Goal: Information Seeking & Learning: Learn about a topic

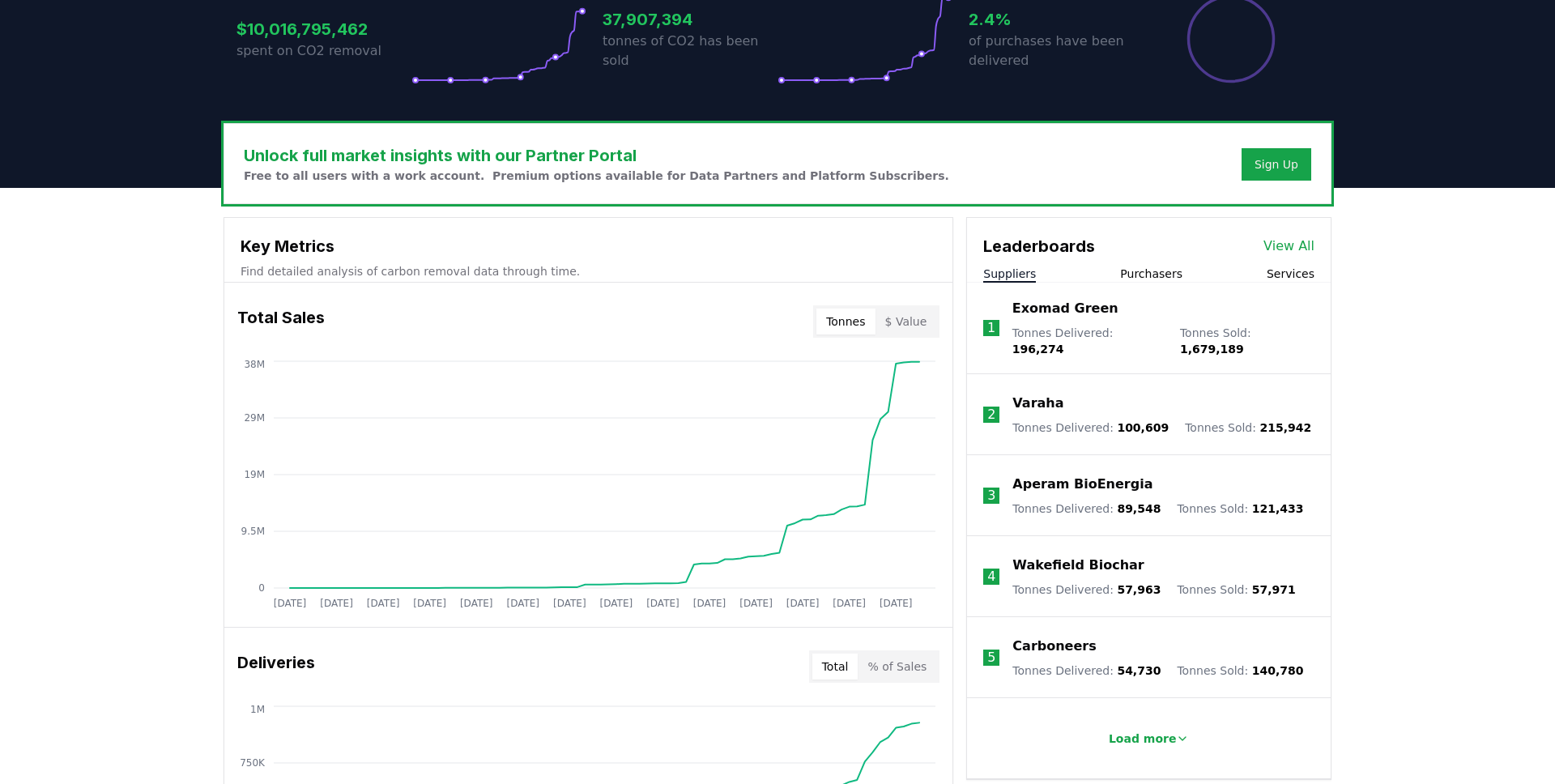
scroll to position [397, 0]
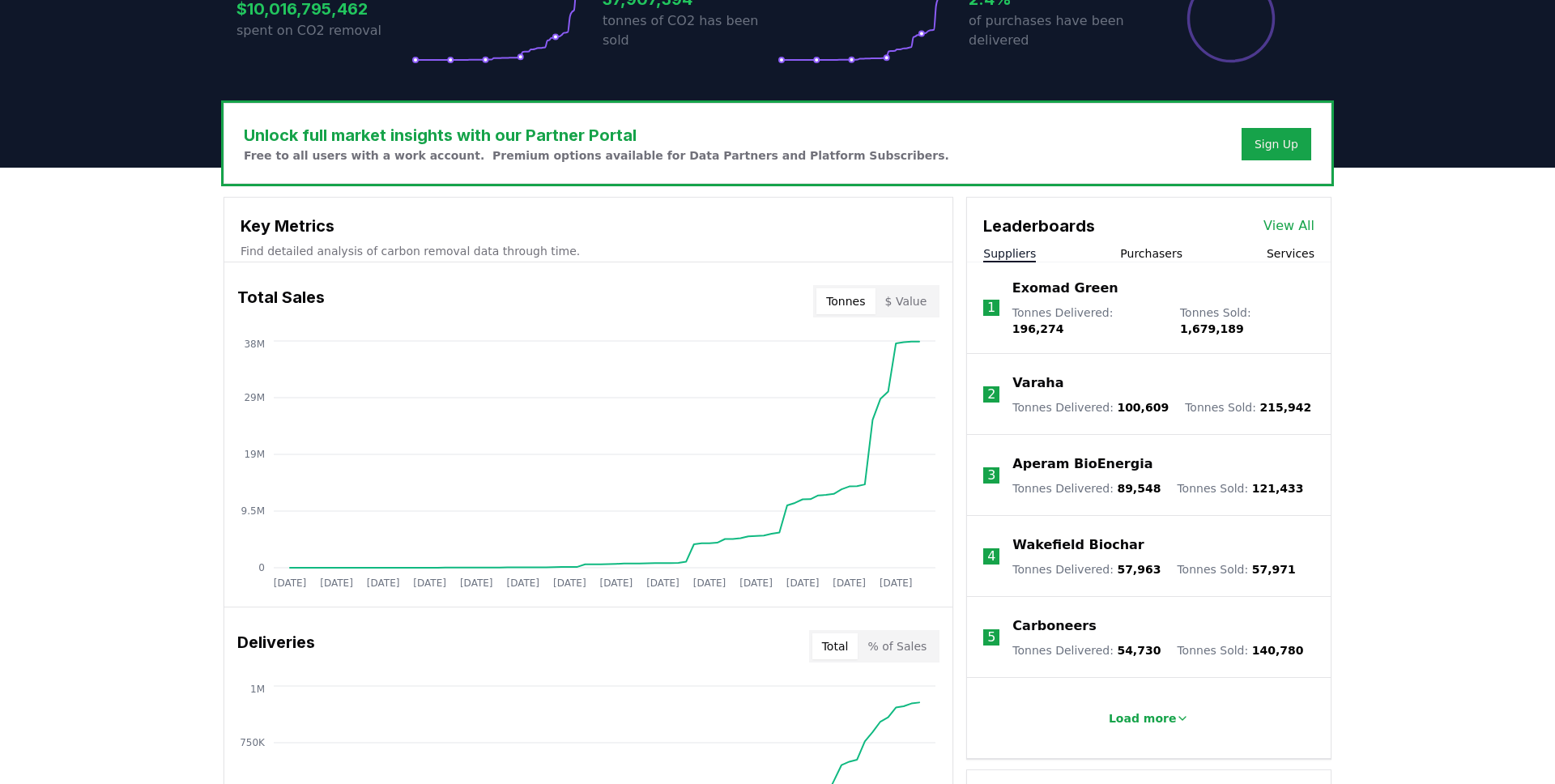
click at [1132, 256] on button "Purchasers" at bounding box center [1152, 254] width 62 height 17
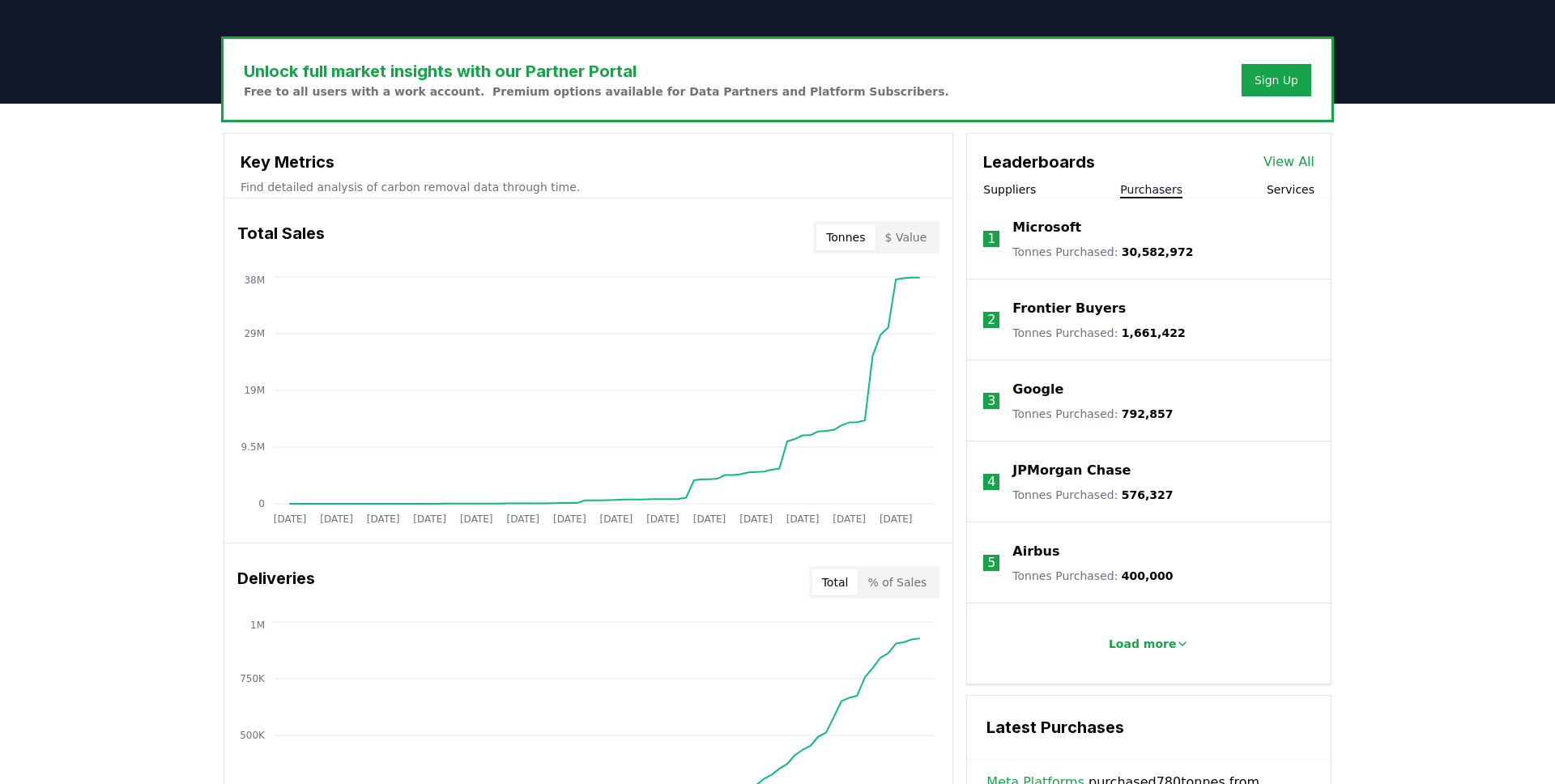
scroll to position [462, 0]
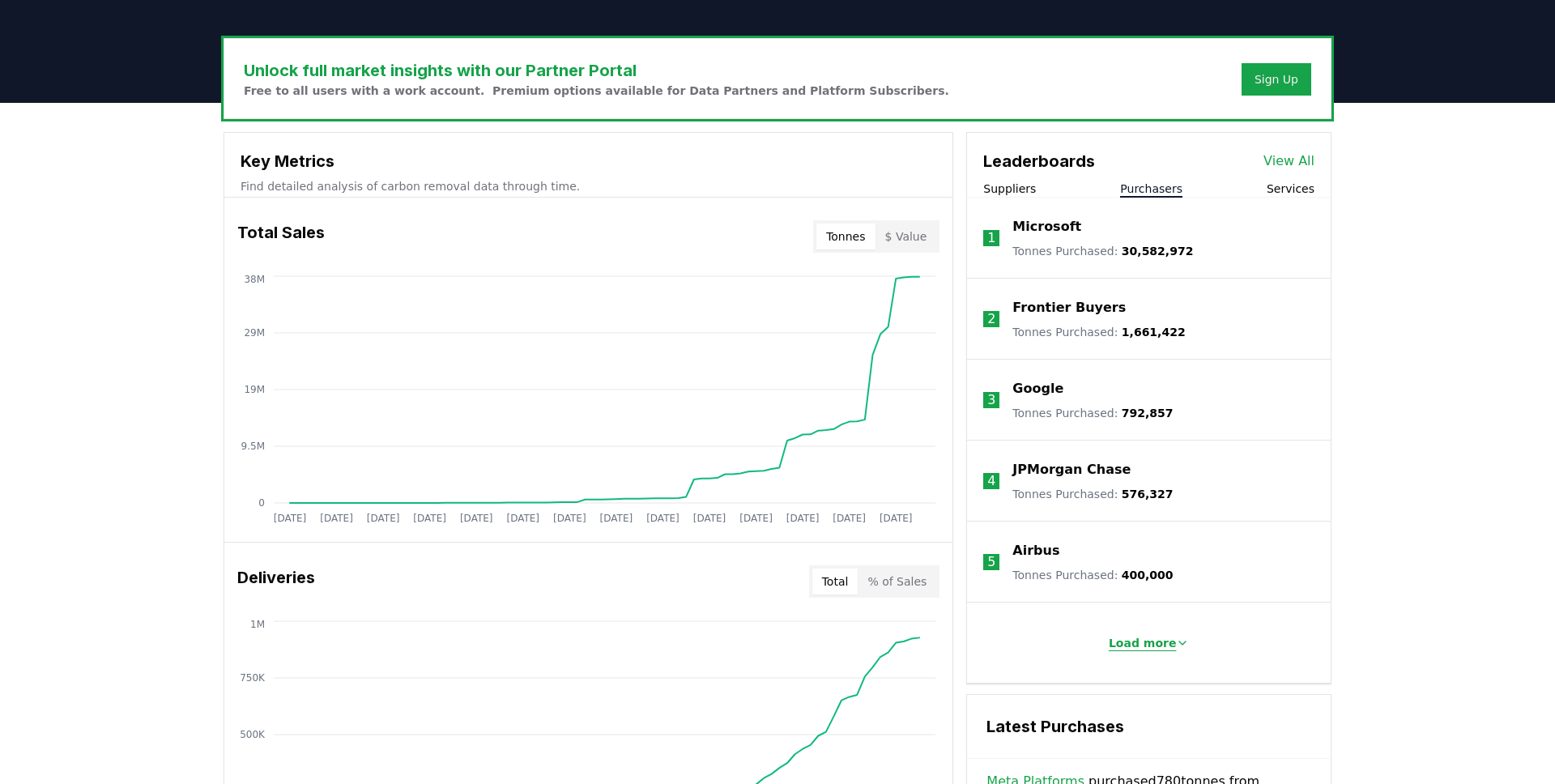
click at [1139, 633] on button "Load more" at bounding box center [1150, 642] width 107 height 32
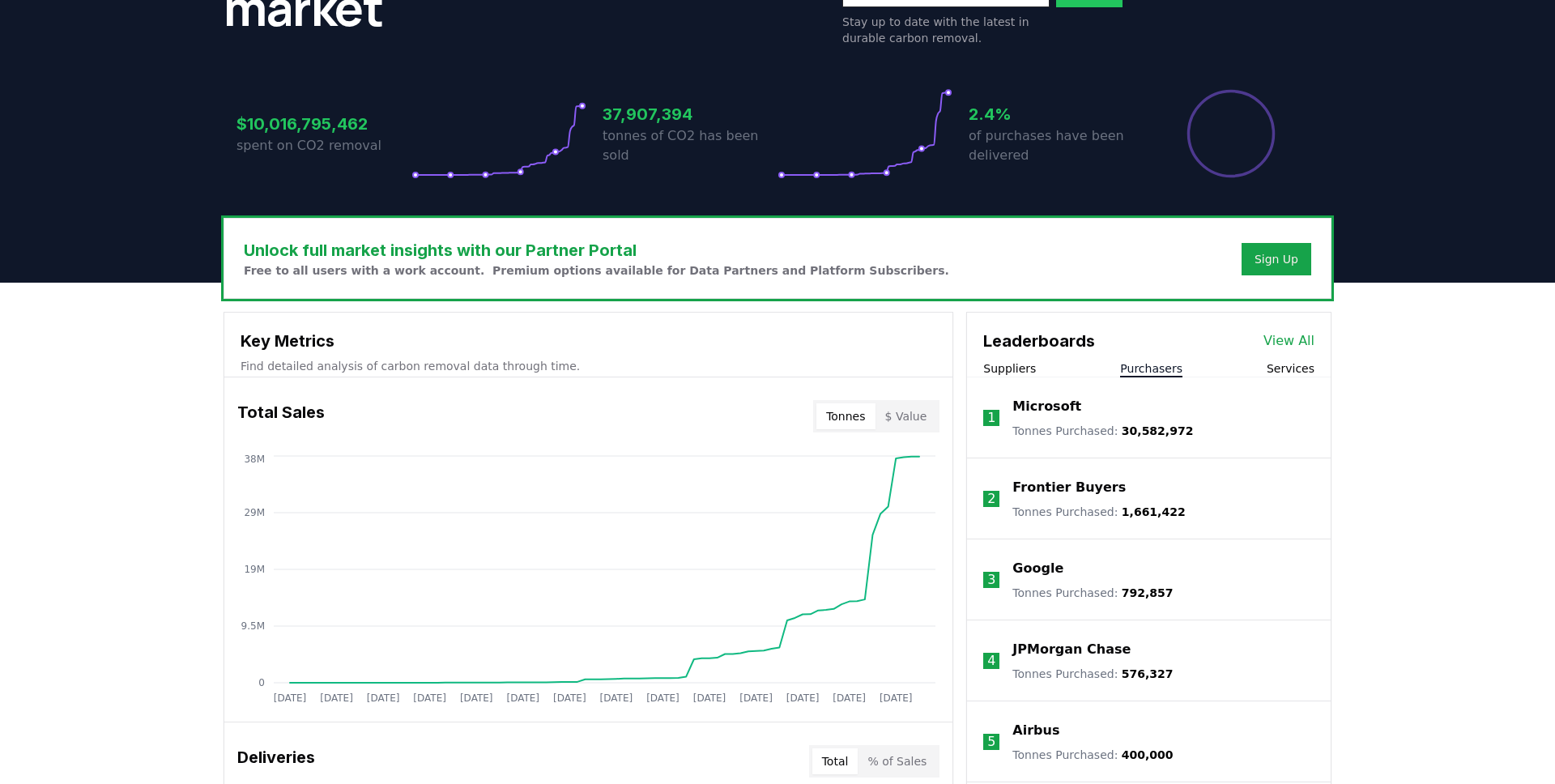
scroll to position [121, 0]
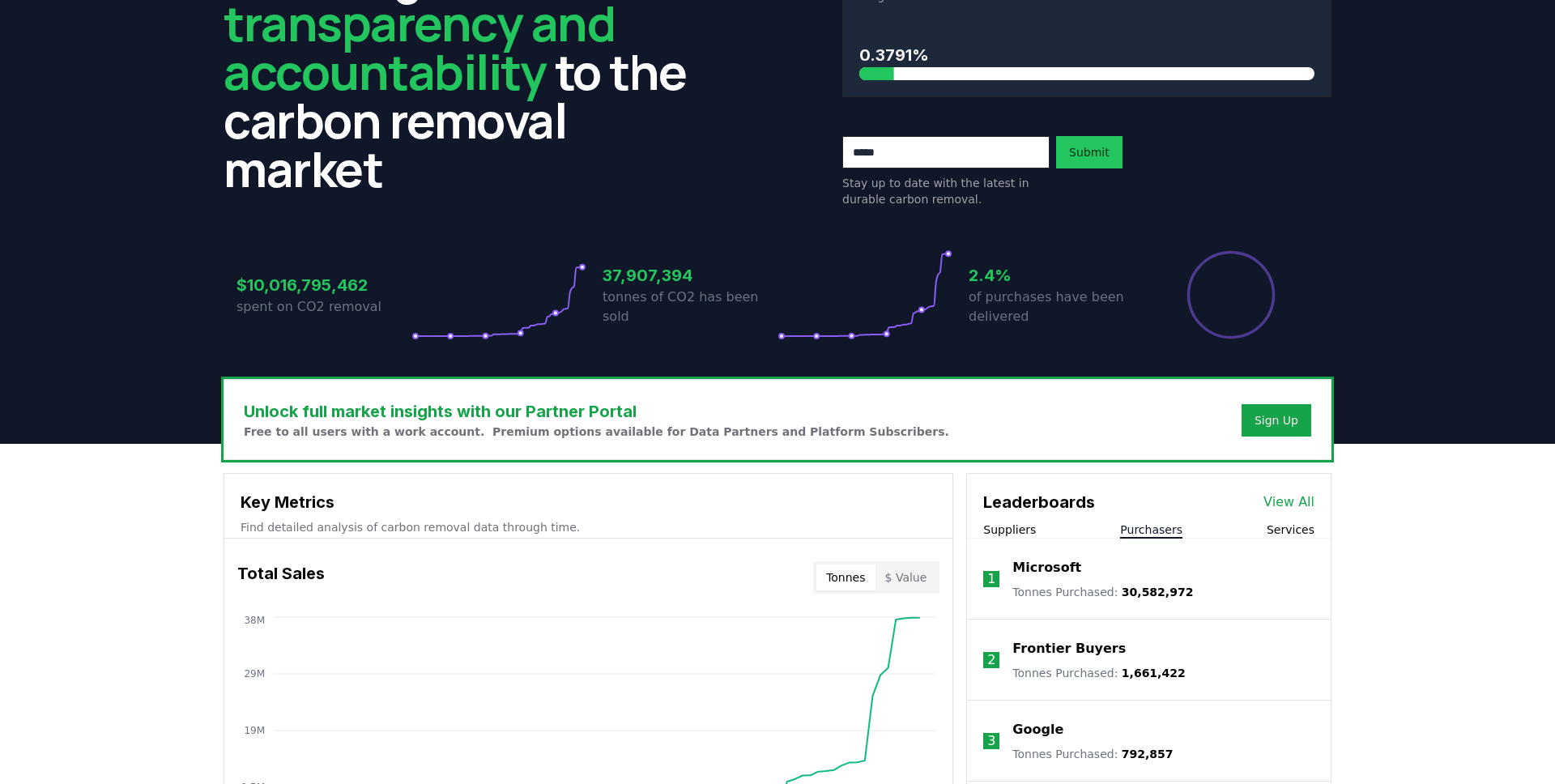
click at [1139, 508] on link "View All" at bounding box center [1289, 502] width 52 height 19
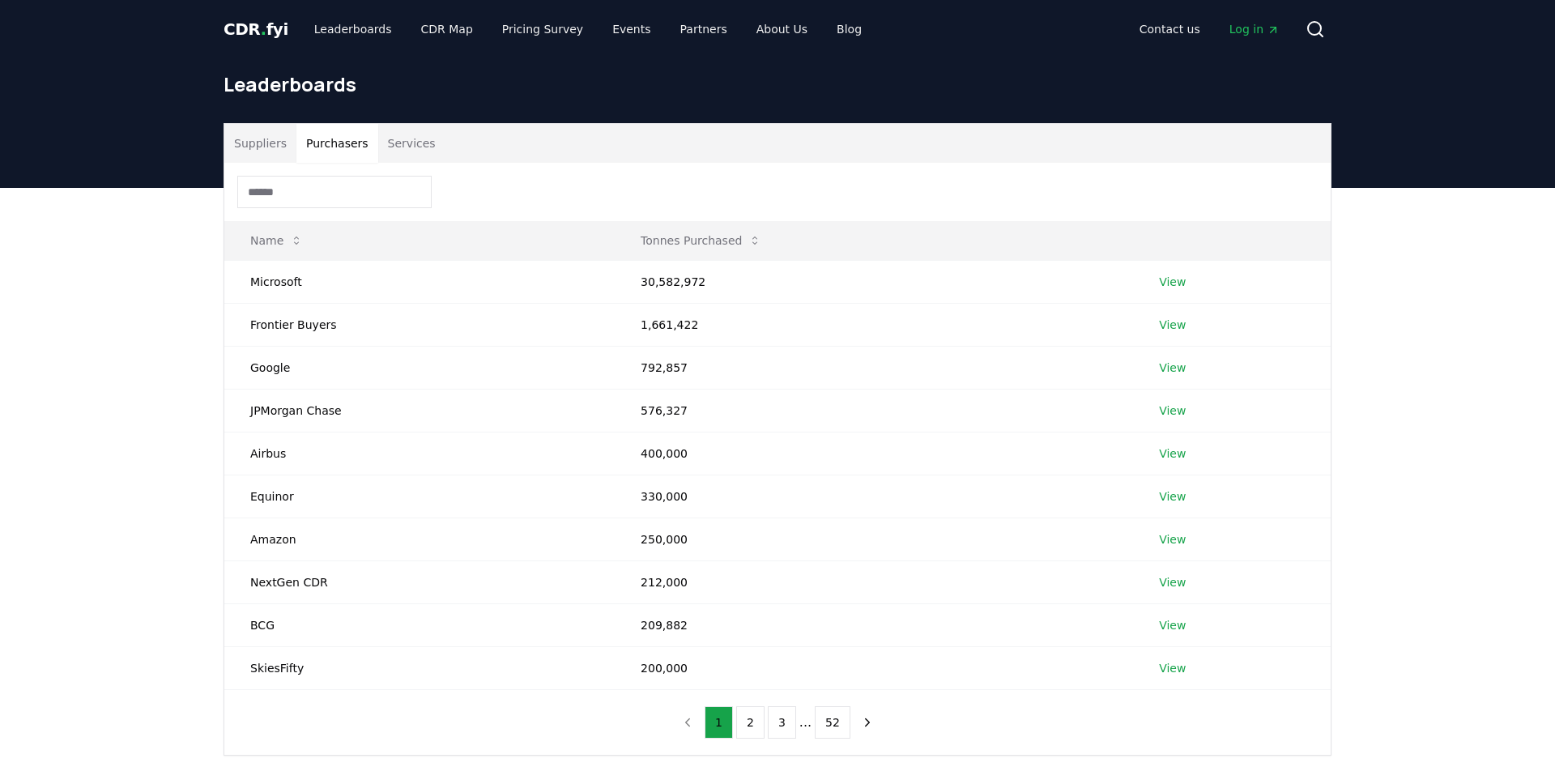
click at [339, 140] on button "Purchasers" at bounding box center [337, 144] width 82 height 39
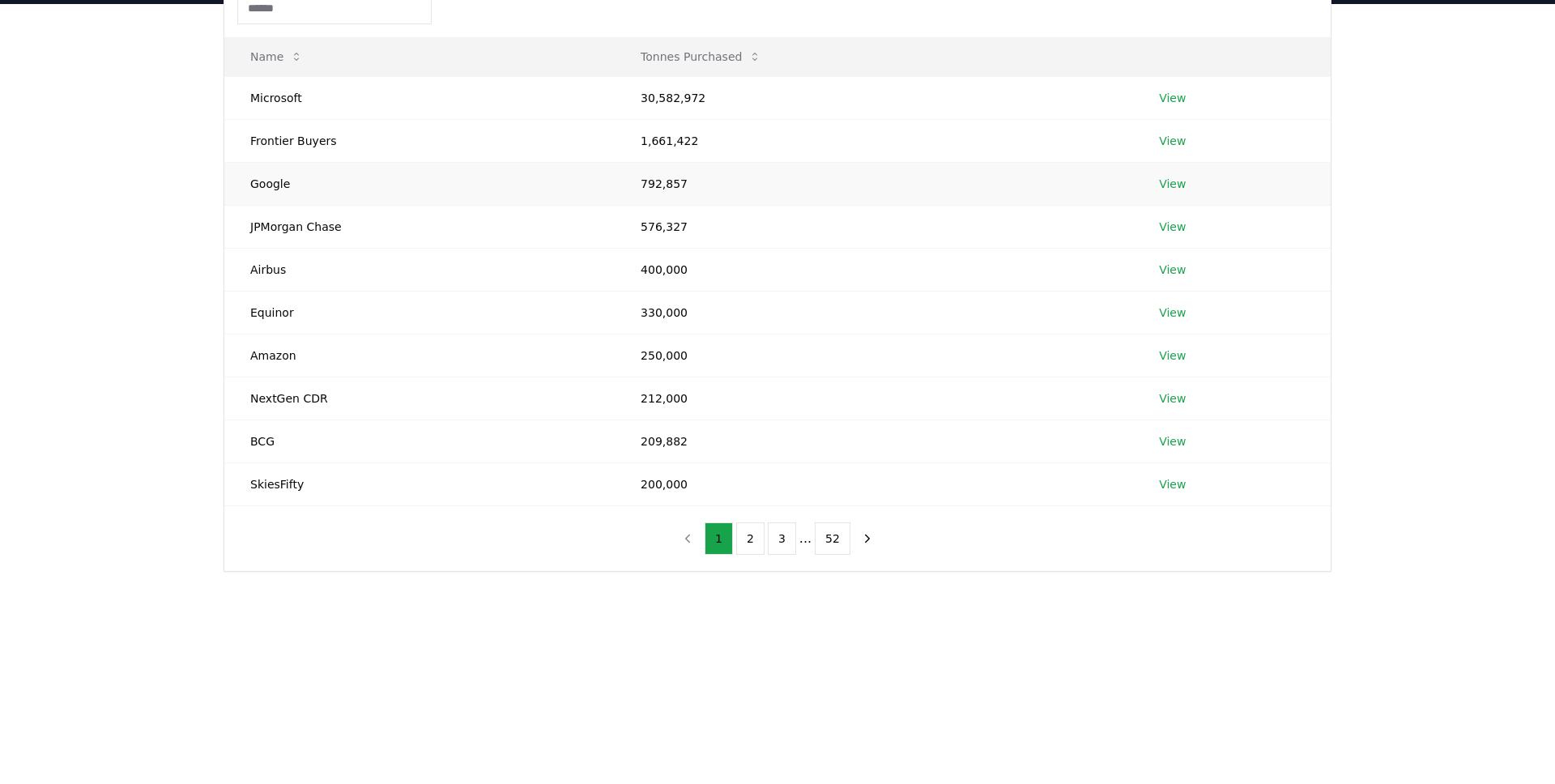
scroll to position [34, 0]
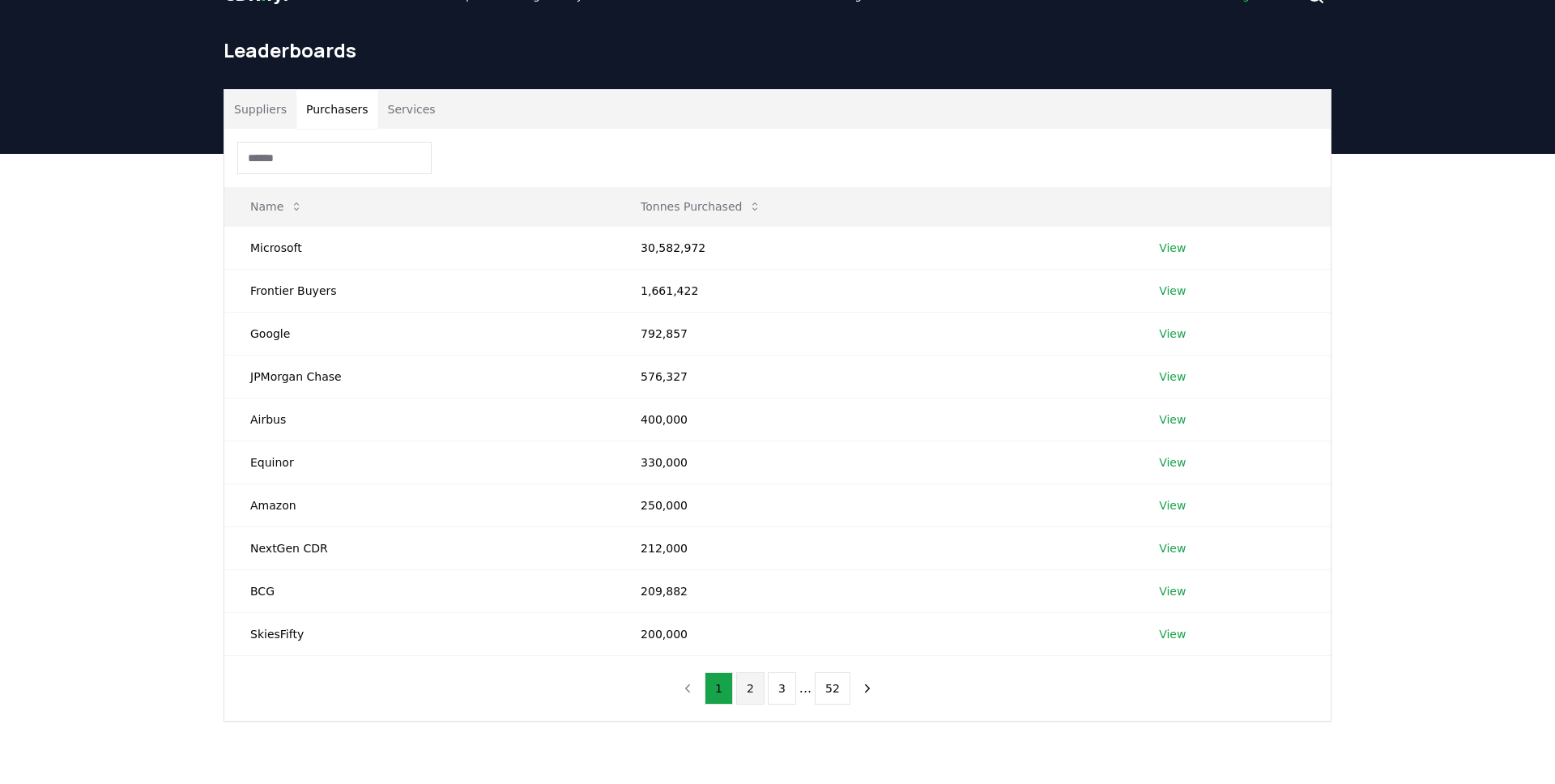
click at [756, 690] on button "2" at bounding box center [750, 688] width 28 height 32
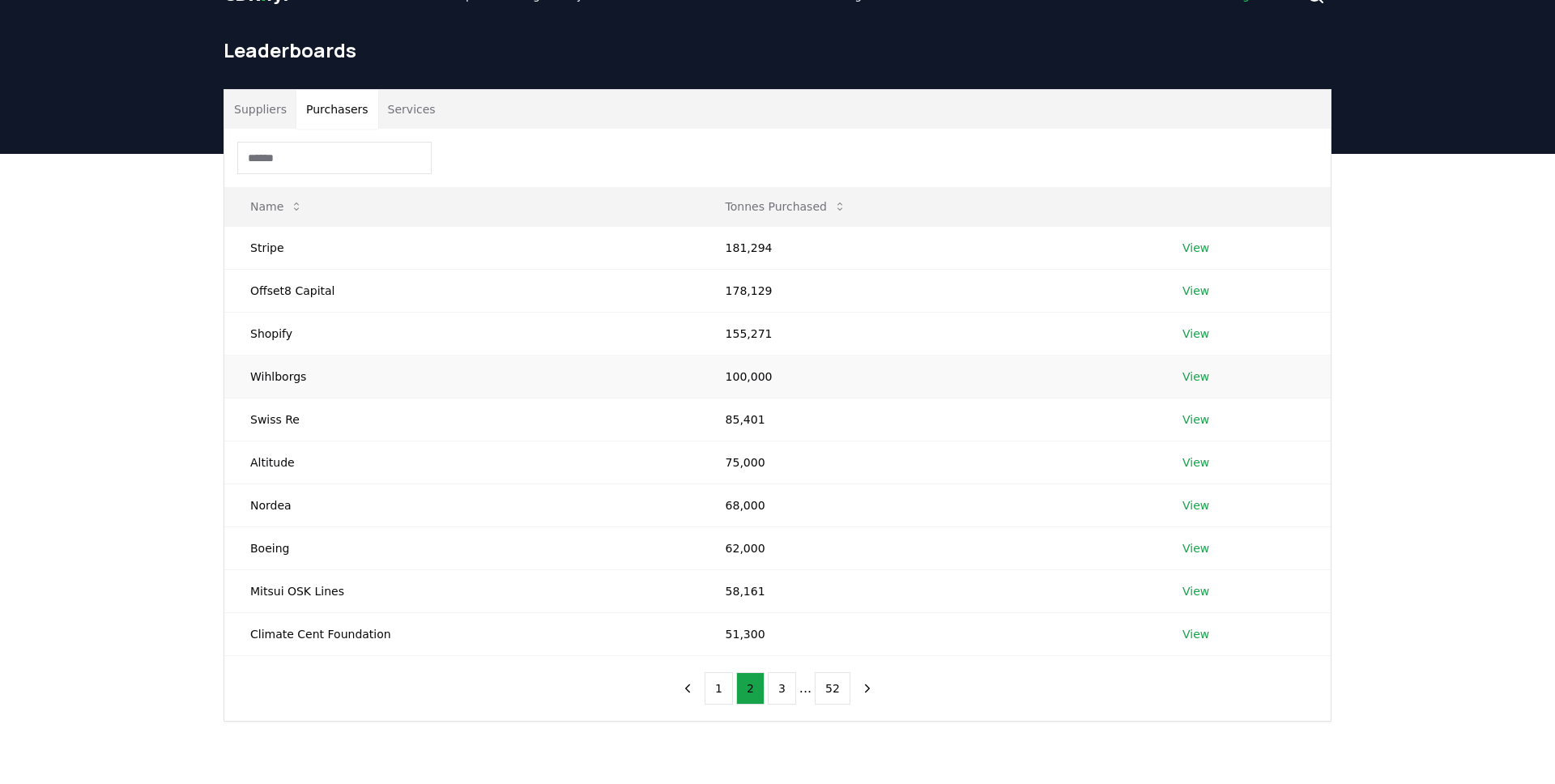
scroll to position [0, 0]
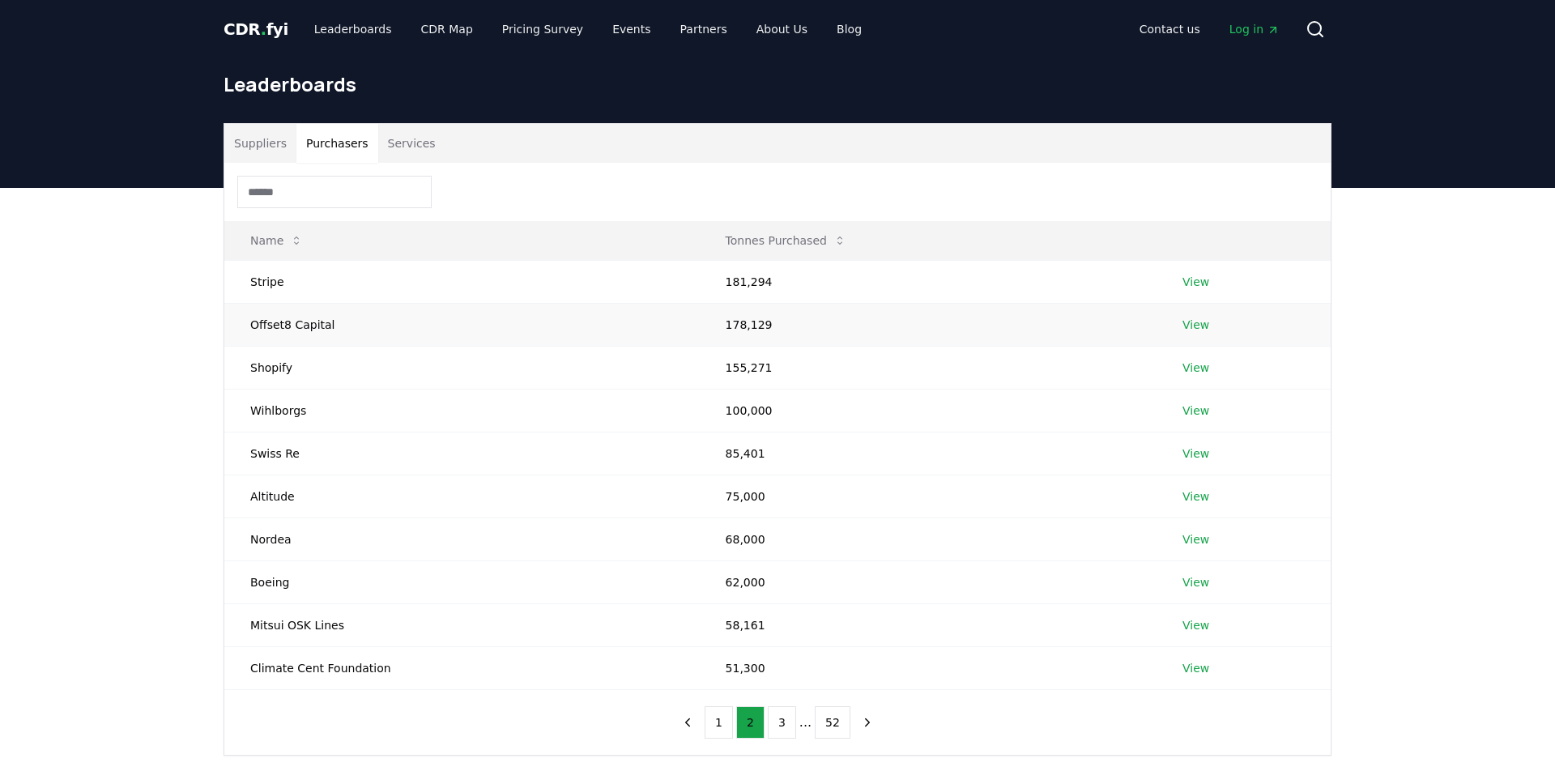
click at [307, 324] on td "Offset8 Capital" at bounding box center [462, 324] width 475 height 43
copy td "Offset8 Capital"
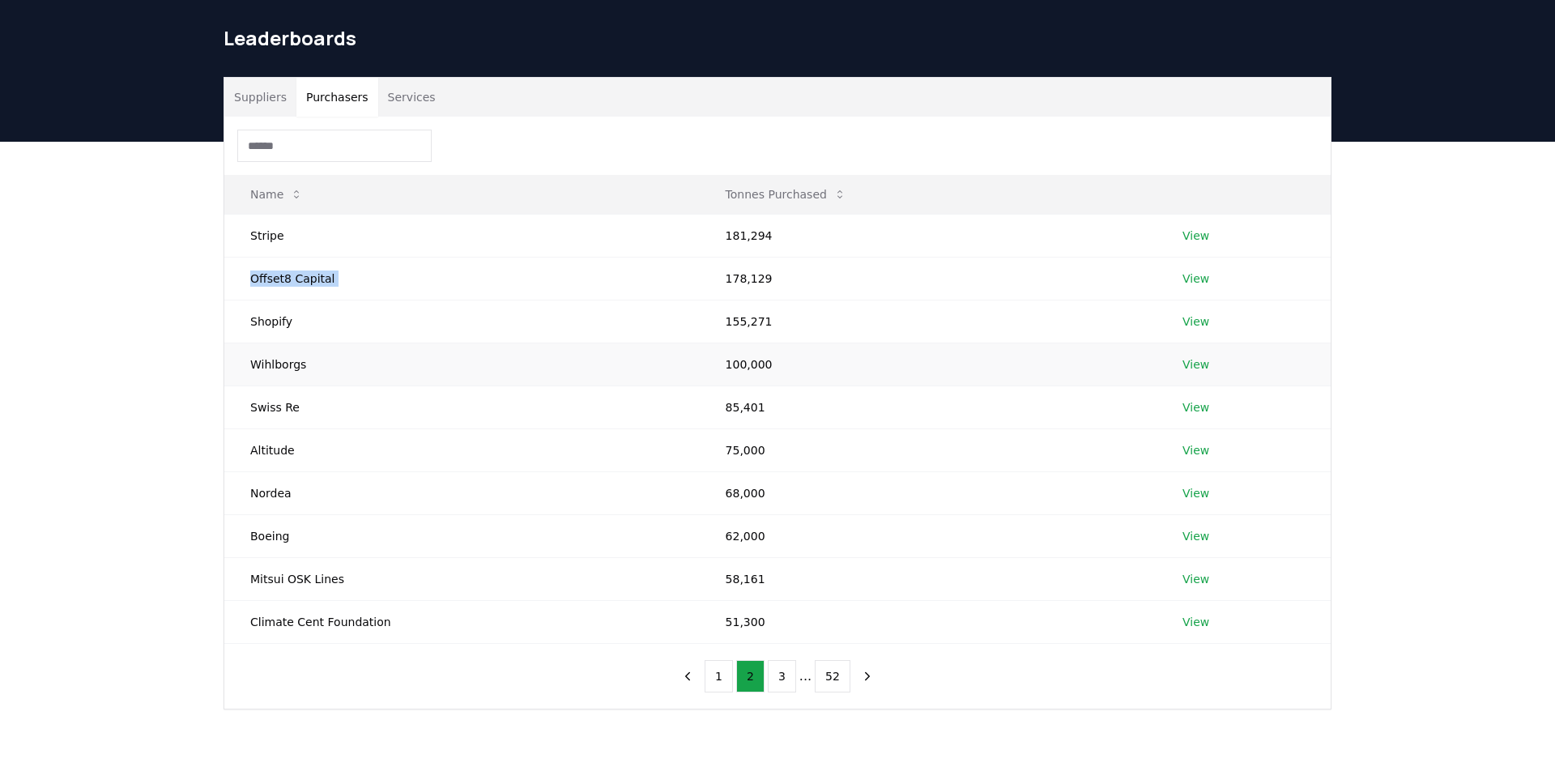
scroll to position [54, 0]
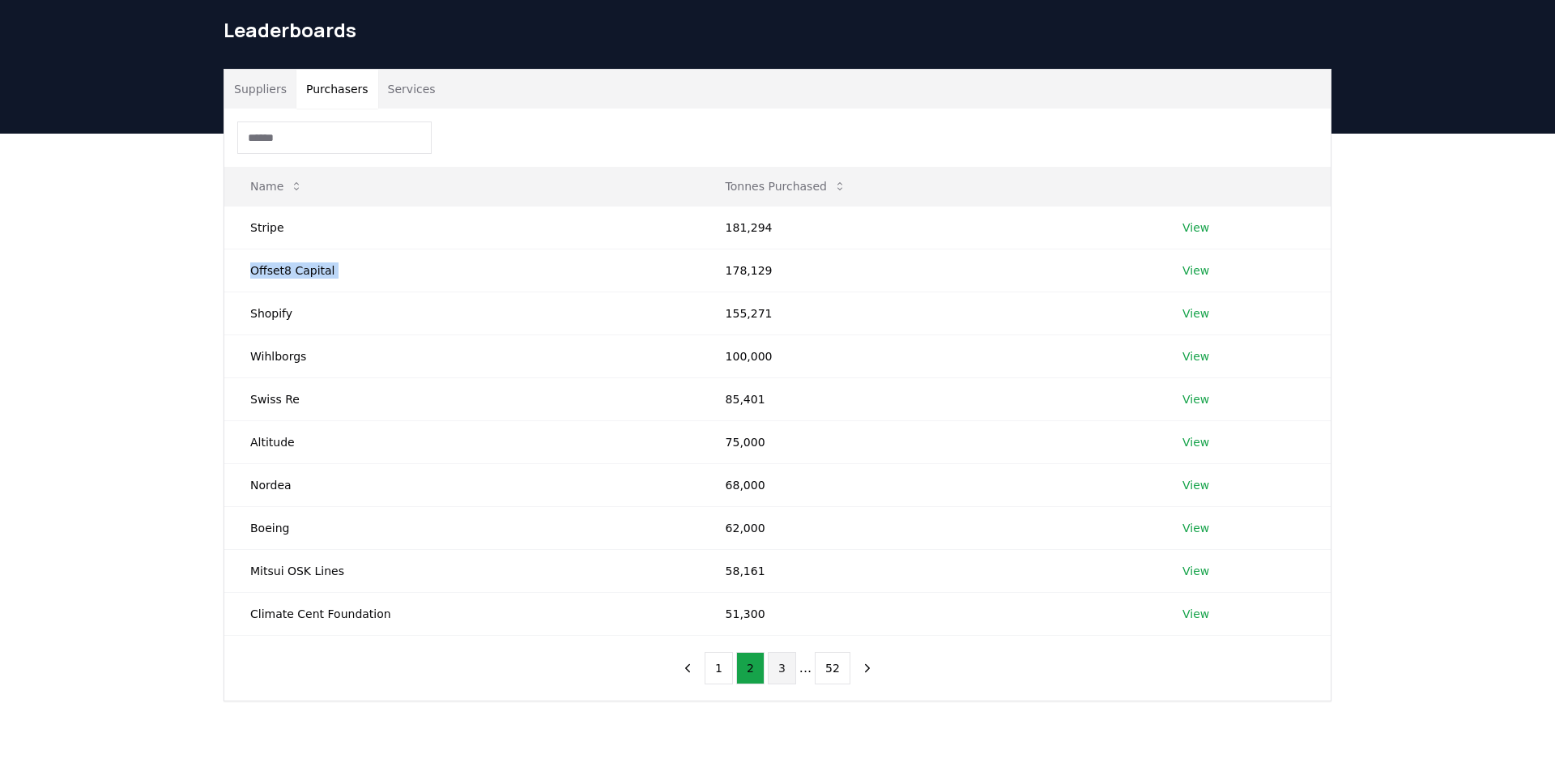
click at [785, 659] on button "3" at bounding box center [781, 667] width 28 height 32
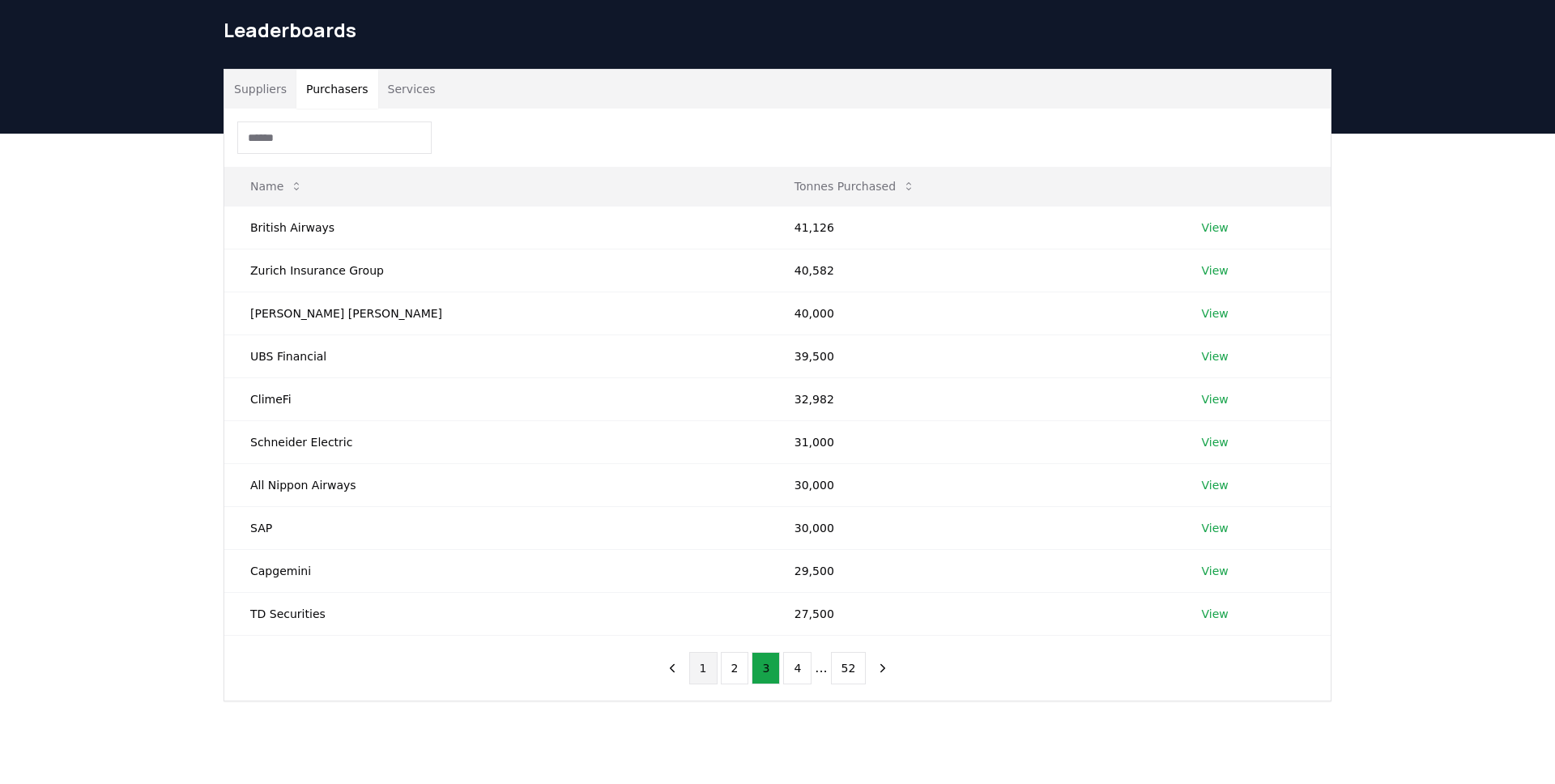
click at [706, 660] on button "1" at bounding box center [703, 667] width 28 height 32
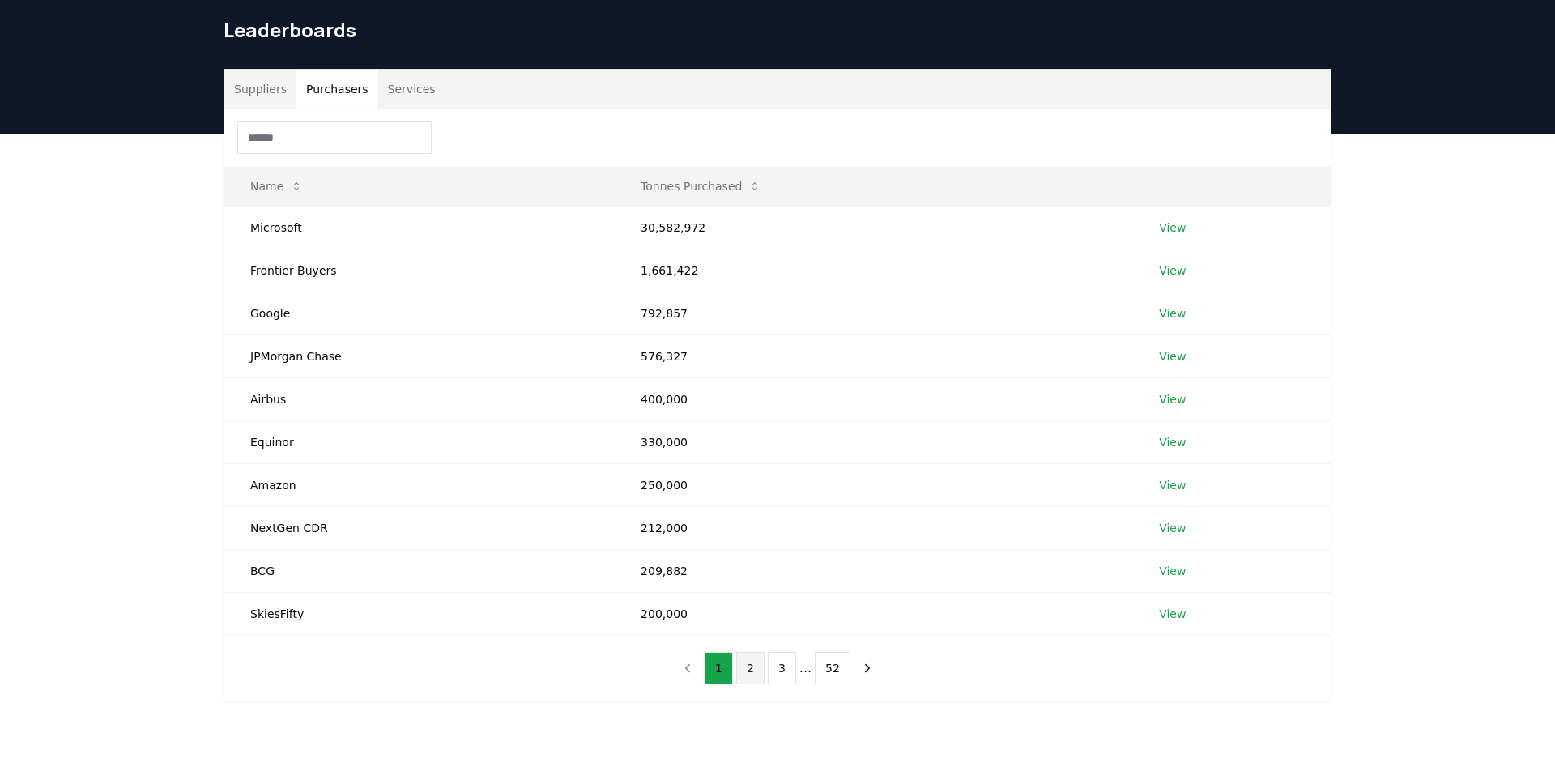
click at [743, 664] on button "2" at bounding box center [750, 667] width 28 height 32
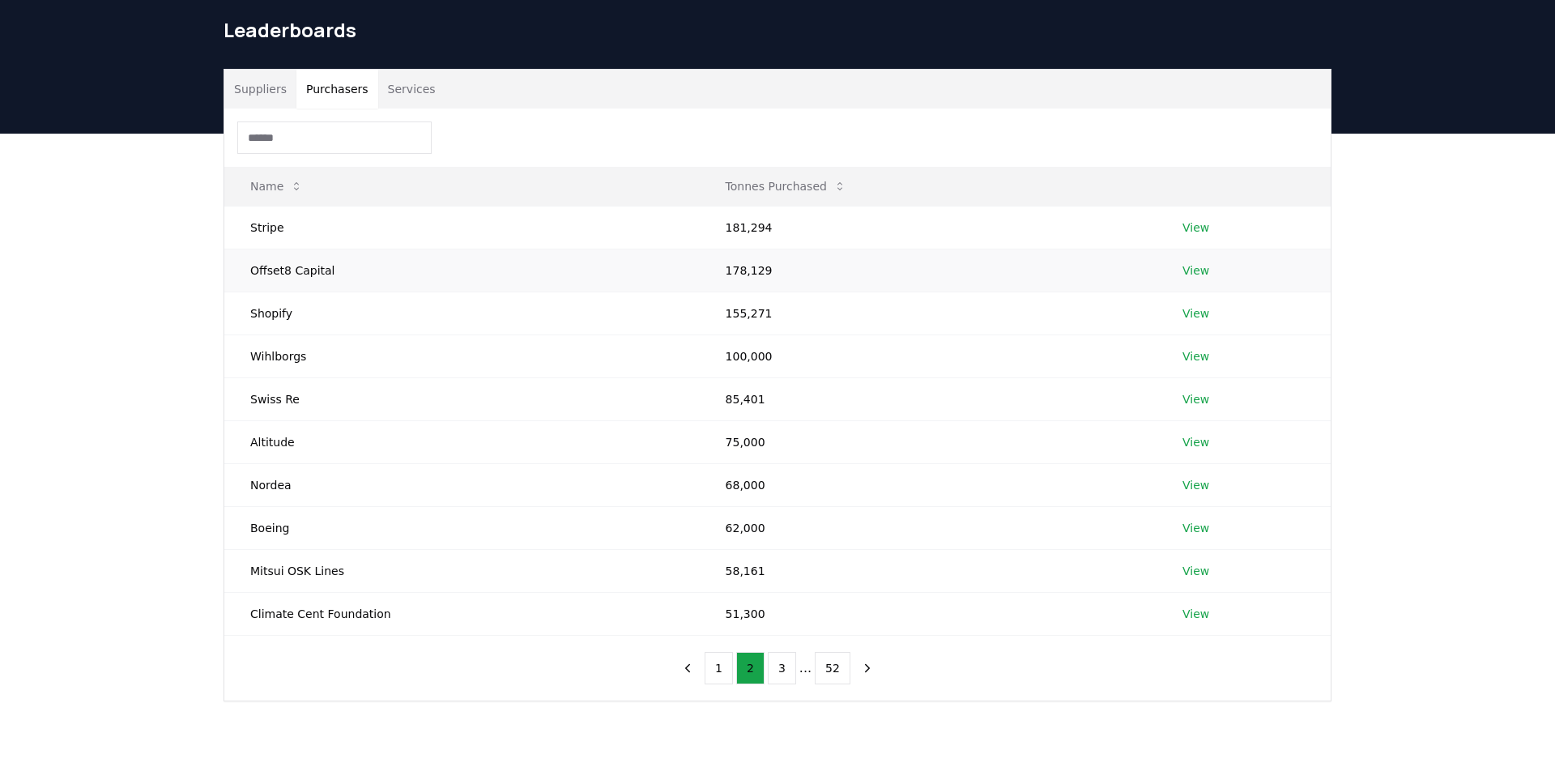
click at [1183, 270] on link "View" at bounding box center [1196, 270] width 27 height 17
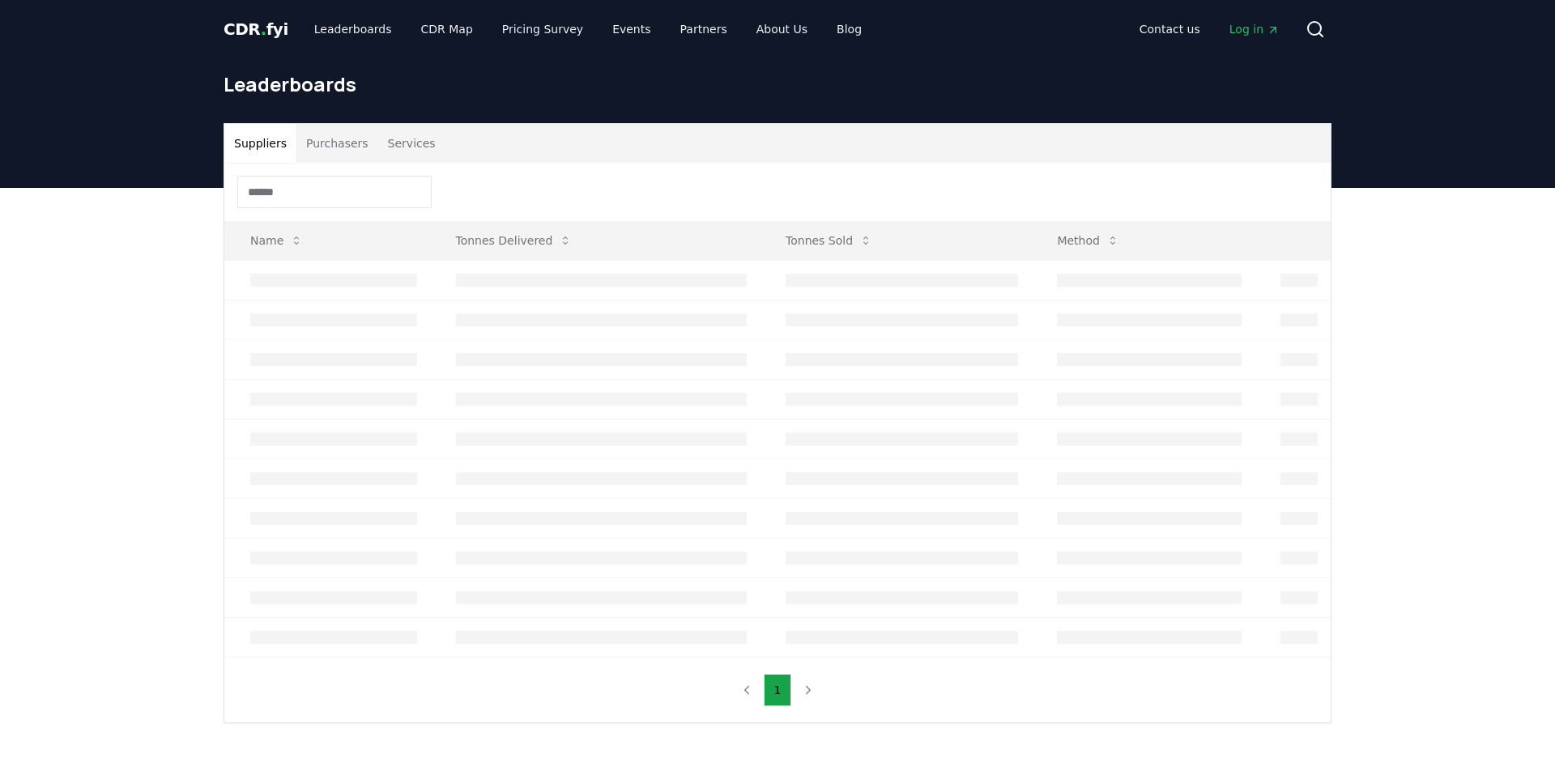
scroll to position [54, 0]
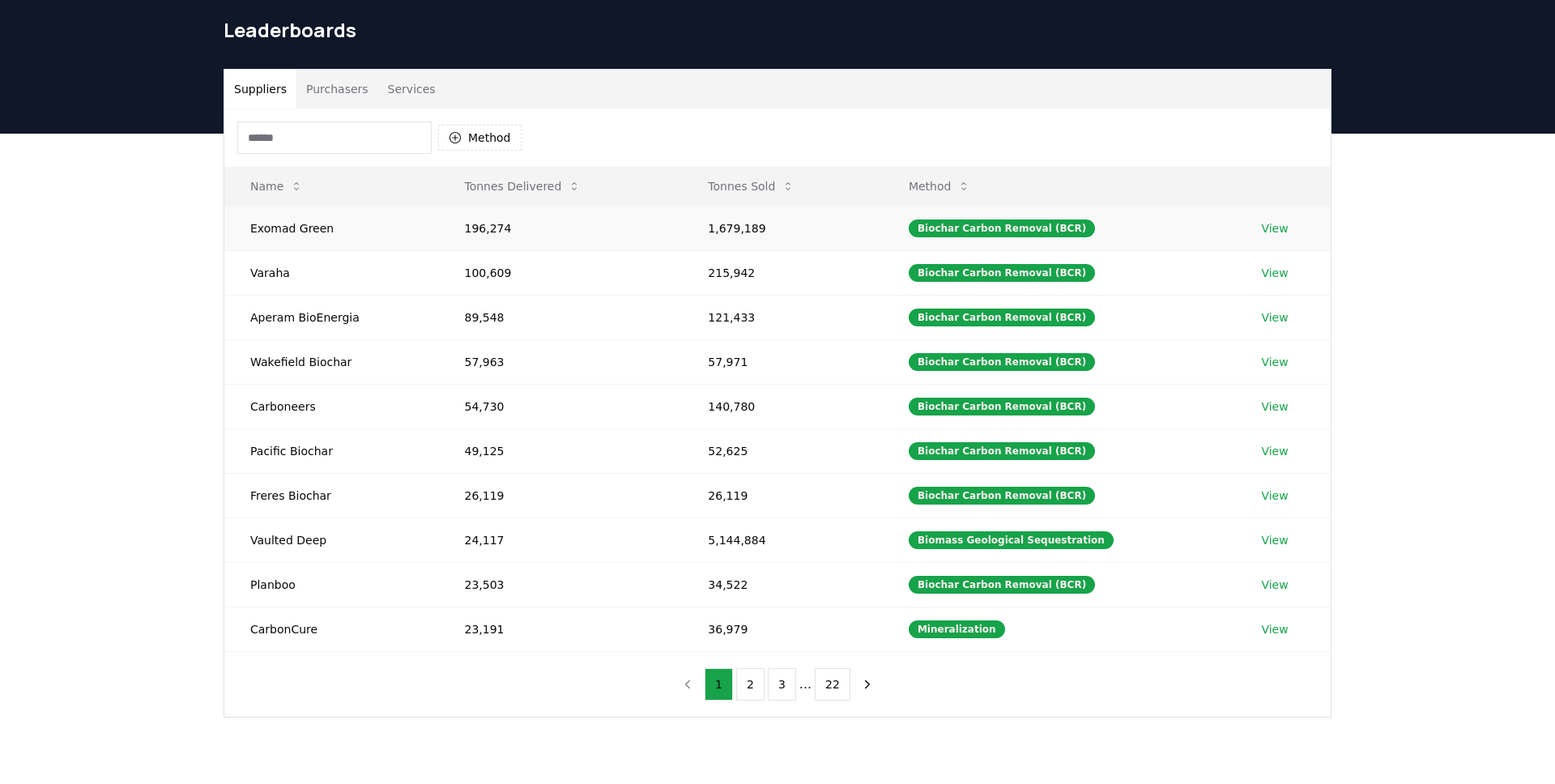
click at [1273, 231] on link "View" at bounding box center [1275, 228] width 27 height 17
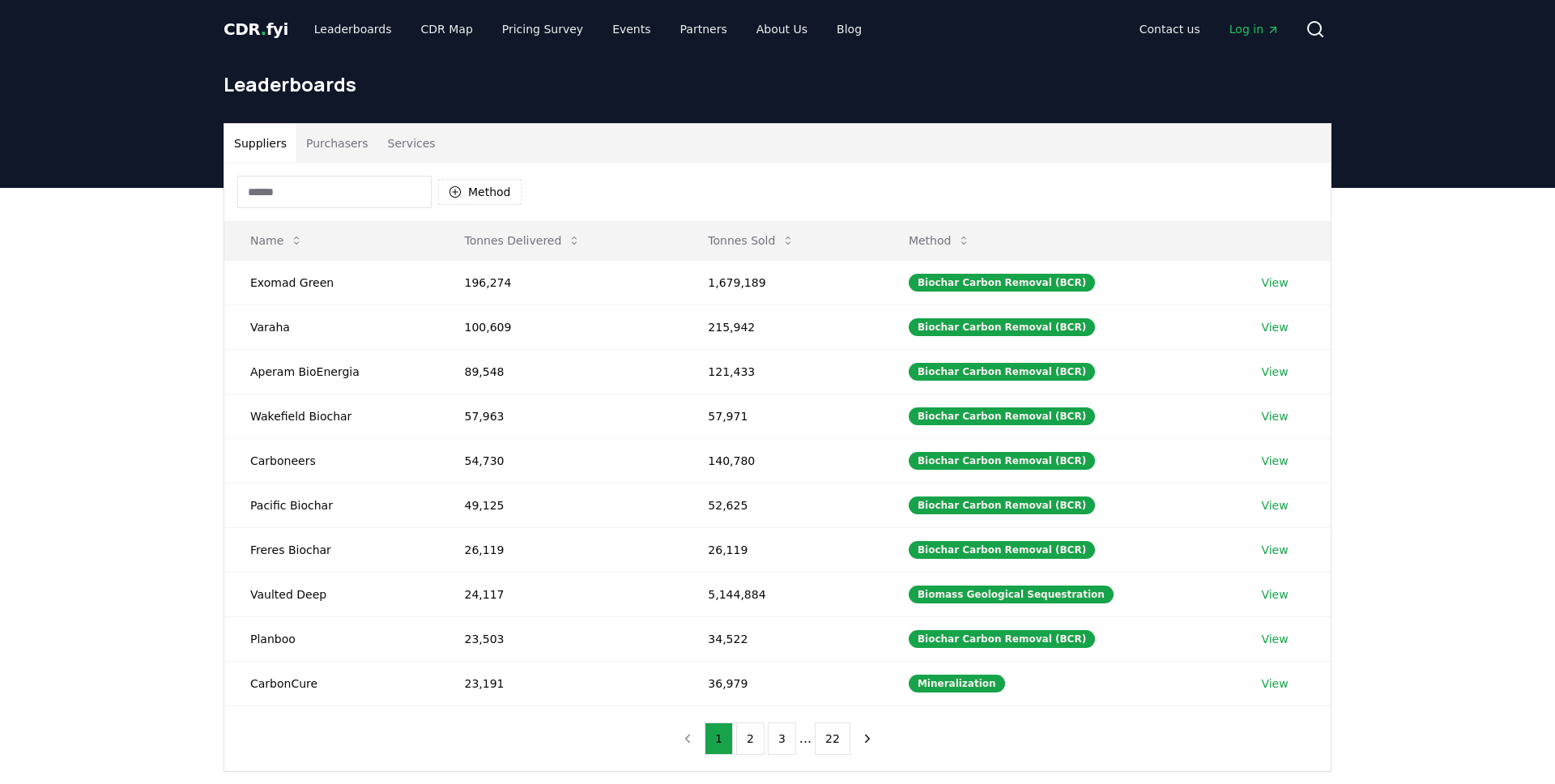
scroll to position [54, 0]
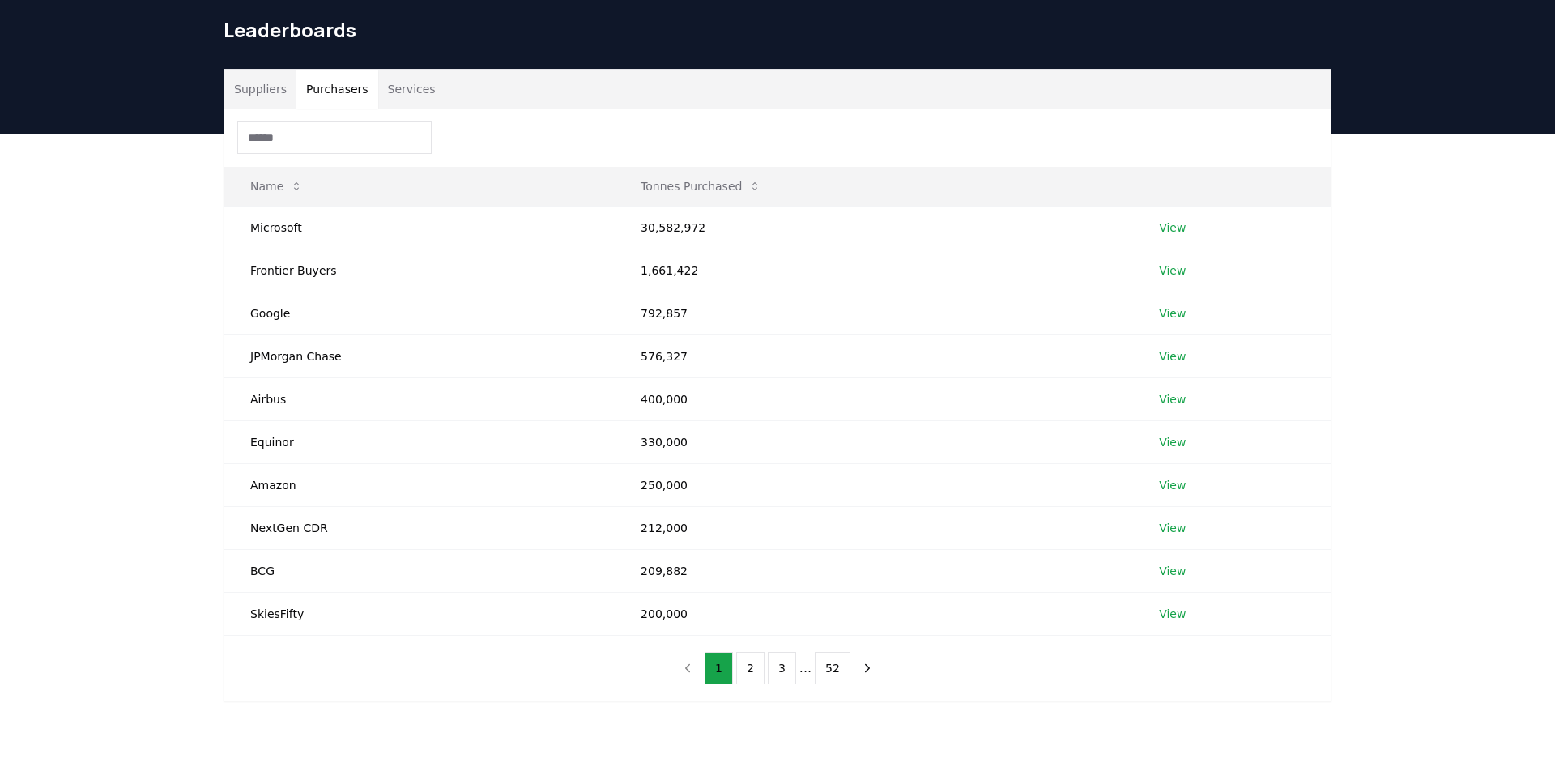
click at [345, 71] on button "Purchasers" at bounding box center [337, 89] width 82 height 39
click at [747, 668] on button "2" at bounding box center [750, 667] width 28 height 32
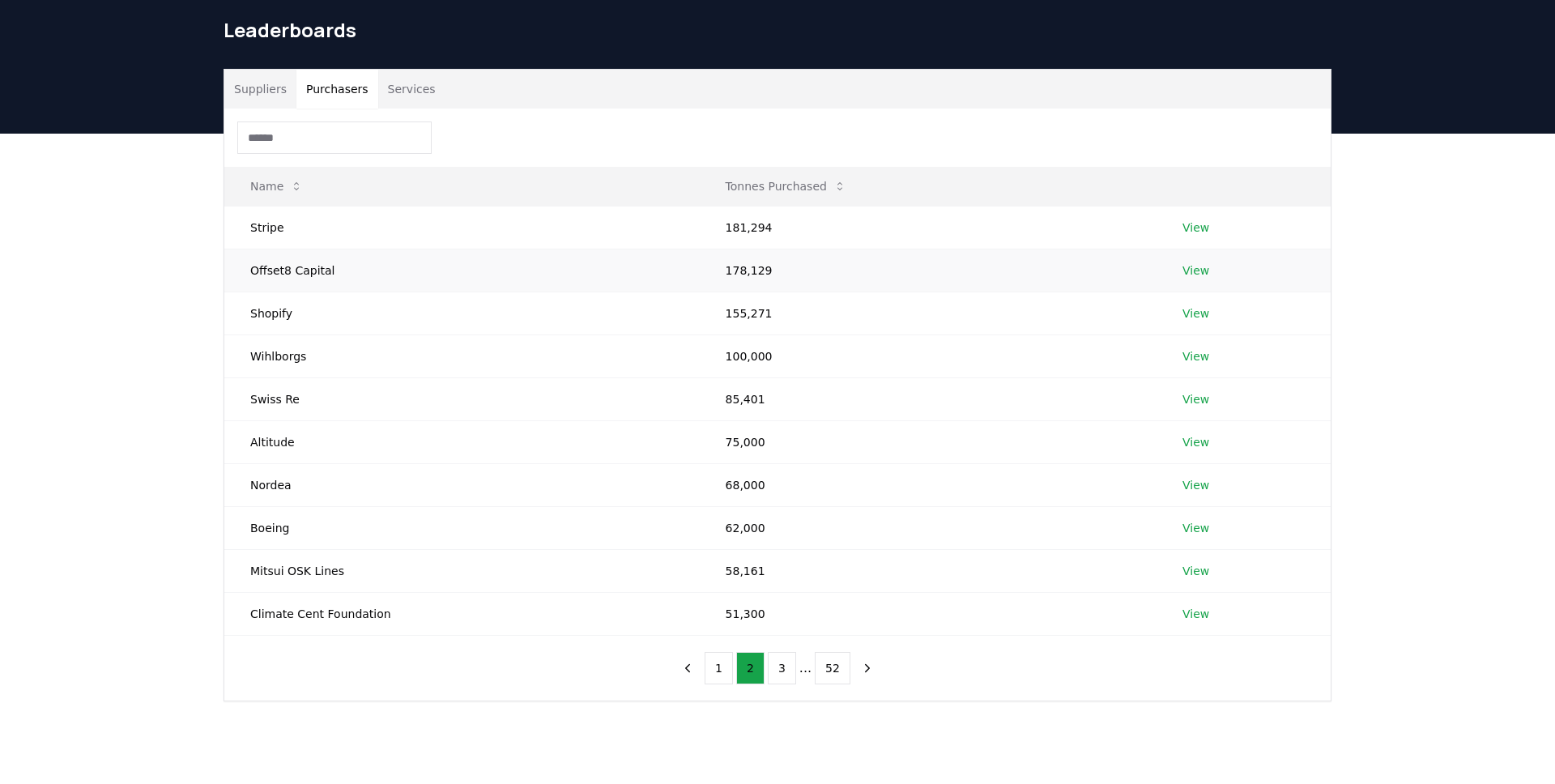
click at [324, 267] on td "Offset8 Capital" at bounding box center [462, 270] width 475 height 43
click at [1207, 270] on td "View" at bounding box center [1243, 270] width 174 height 43
click at [1193, 270] on link "View" at bounding box center [1196, 270] width 27 height 17
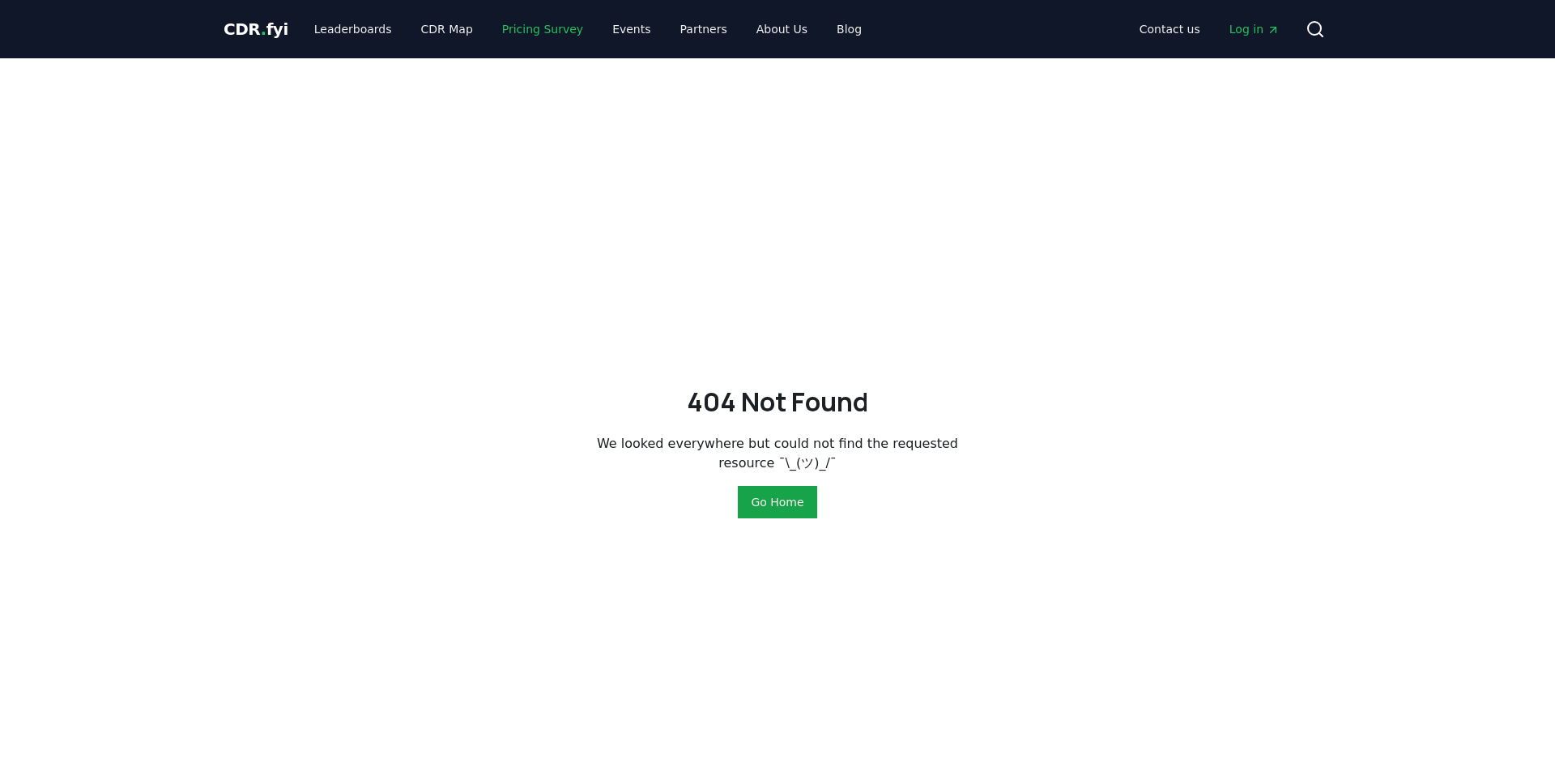
click at [527, 24] on link "Pricing Survey" at bounding box center [542, 29] width 107 height 29
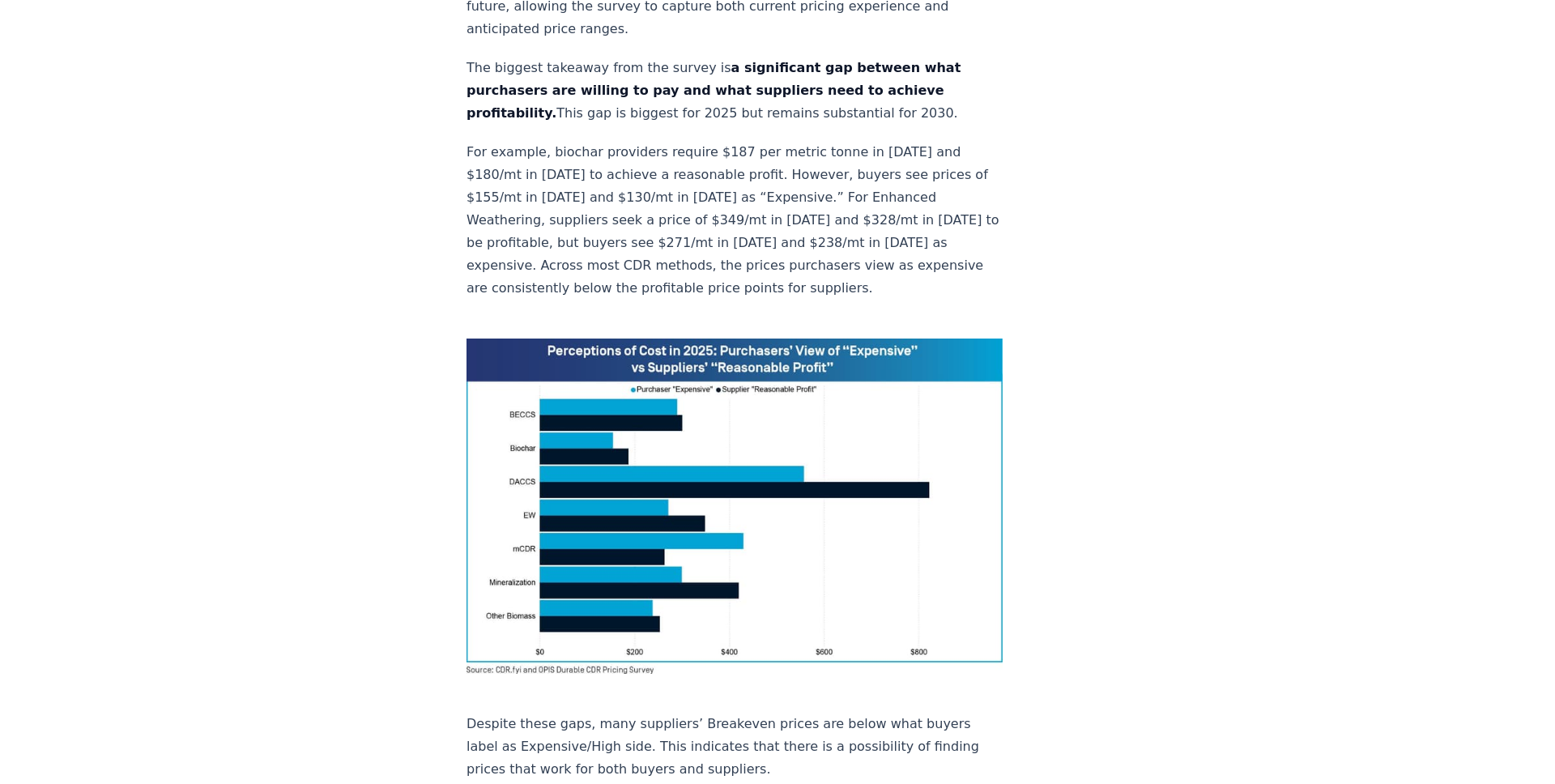
scroll to position [1087, 0]
